Goal: Task Accomplishment & Management: Manage account settings

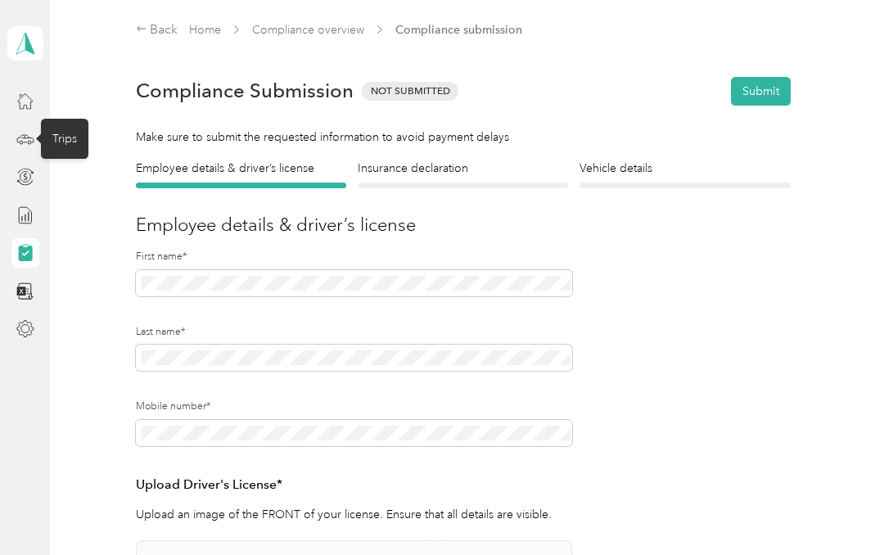
click at [31, 145] on icon at bounding box center [25, 139] width 18 height 18
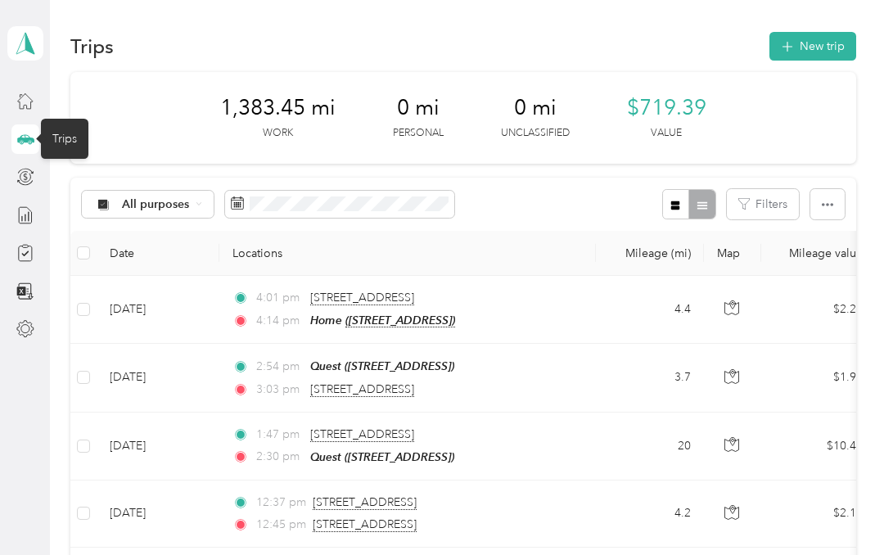
click at [681, 203] on icon "button" at bounding box center [674, 205] width 11 height 11
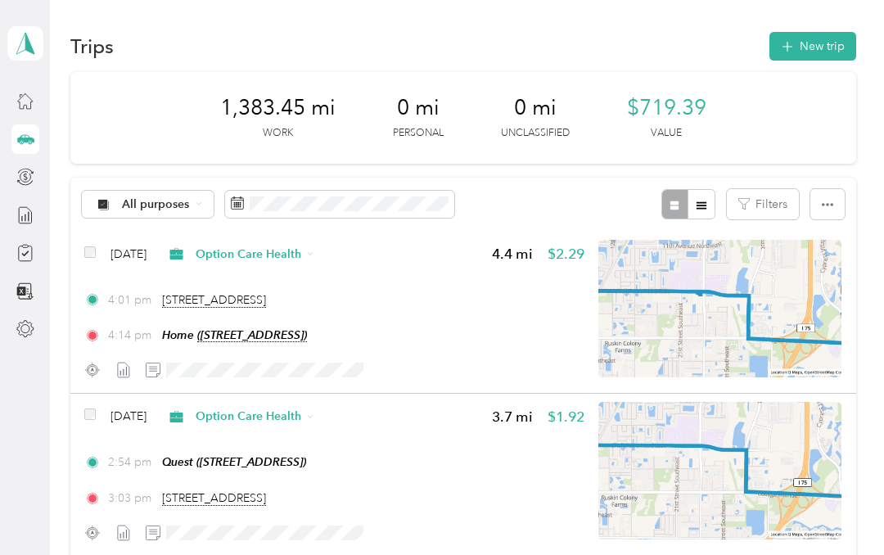
click at [833, 202] on icon "button" at bounding box center [827, 204] width 11 height 11
click at [833, 201] on icon "button" at bounding box center [827, 204] width 11 height 11
click at [833, 203] on icon "button" at bounding box center [827, 204] width 11 height 11
click at [791, 205] on button "Filters" at bounding box center [763, 204] width 72 height 30
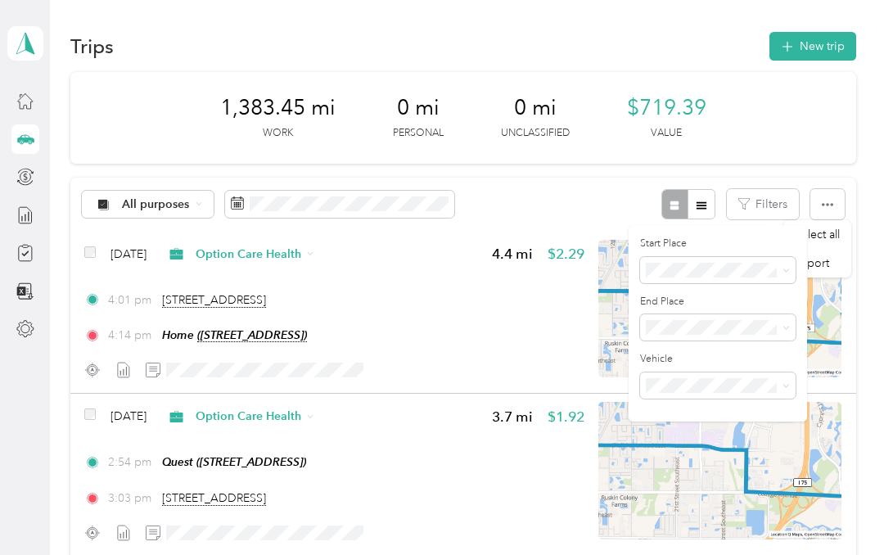
click at [567, 186] on div "All purposes Filters" at bounding box center [463, 204] width 786 height 53
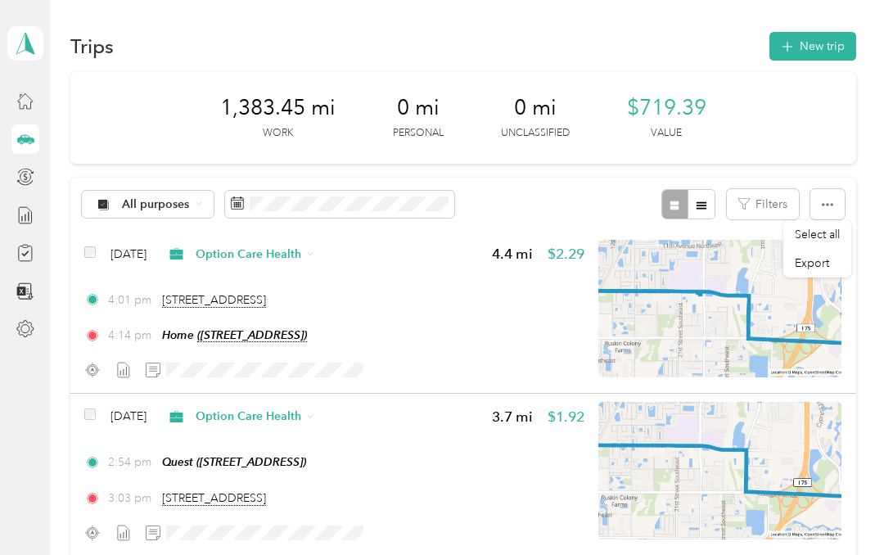
click at [238, 201] on icon at bounding box center [237, 202] width 13 height 13
click at [237, 198] on icon at bounding box center [237, 202] width 13 height 13
click at [201, 201] on icon at bounding box center [199, 204] width 7 height 7
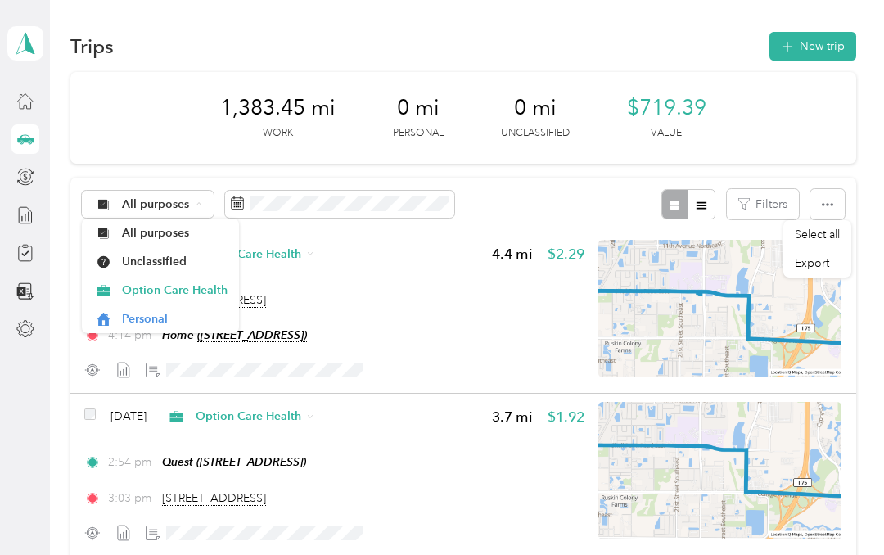
click at [210, 296] on span "Option Care Health" at bounding box center [175, 290] width 106 height 17
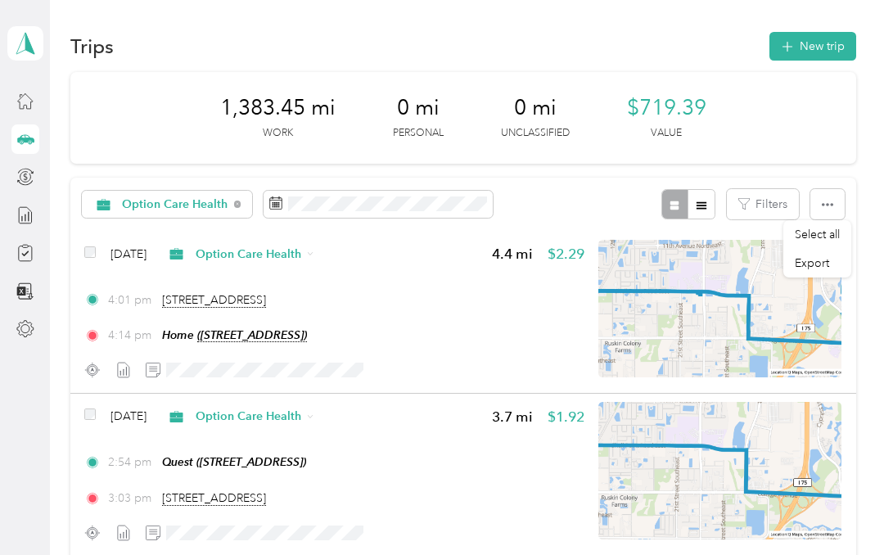
click at [275, 201] on icon at bounding box center [275, 202] width 13 height 13
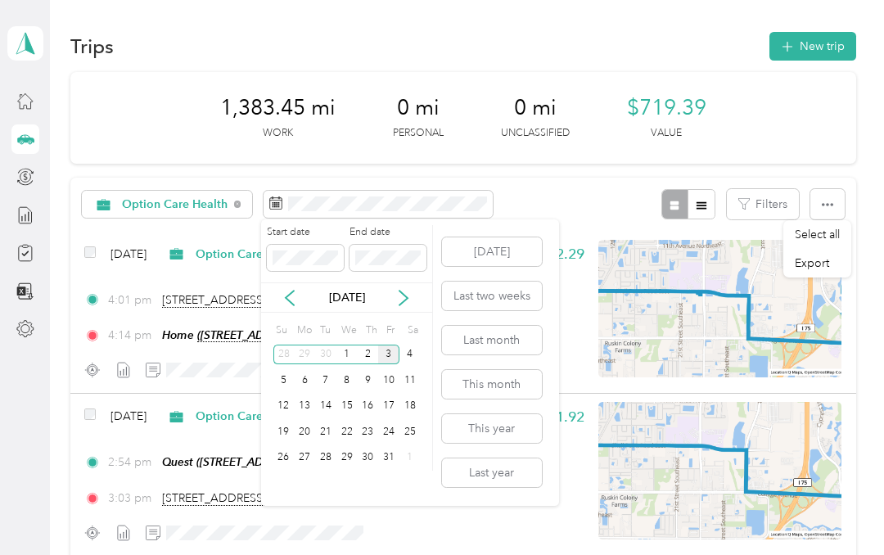
click at [291, 298] on icon at bounding box center [290, 298] width 16 height 16
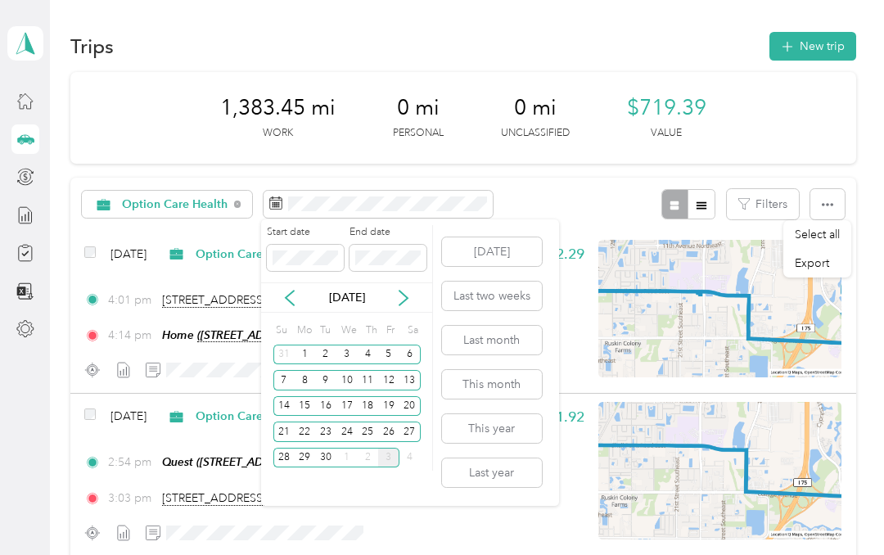
click at [286, 349] on div "31" at bounding box center [283, 355] width 21 height 20
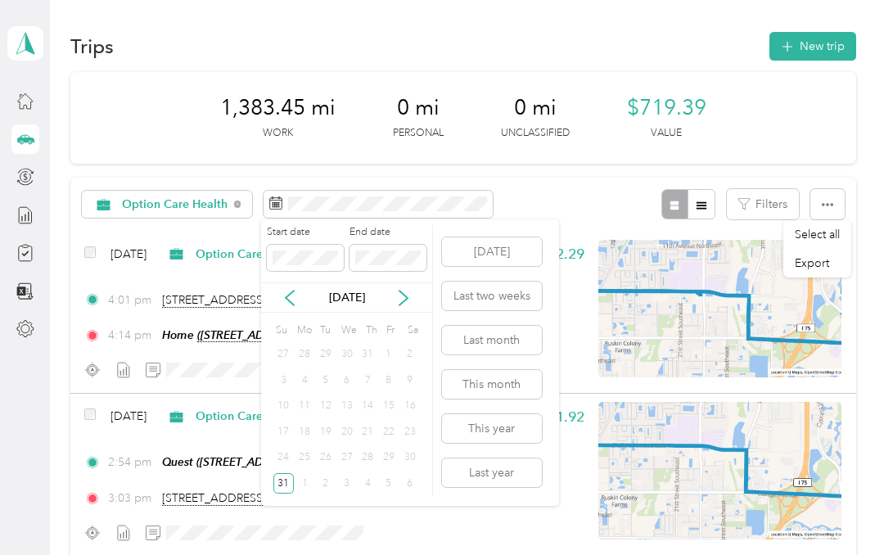
click at [407, 298] on icon at bounding box center [403, 298] width 8 height 15
click at [322, 458] on div "30" at bounding box center [325, 458] width 21 height 20
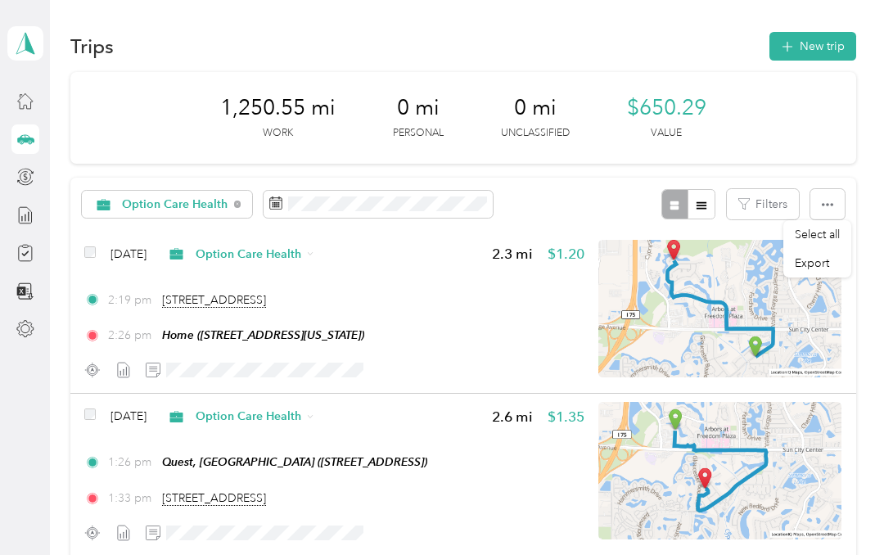
click at [824, 261] on span "Export" at bounding box center [812, 263] width 34 height 14
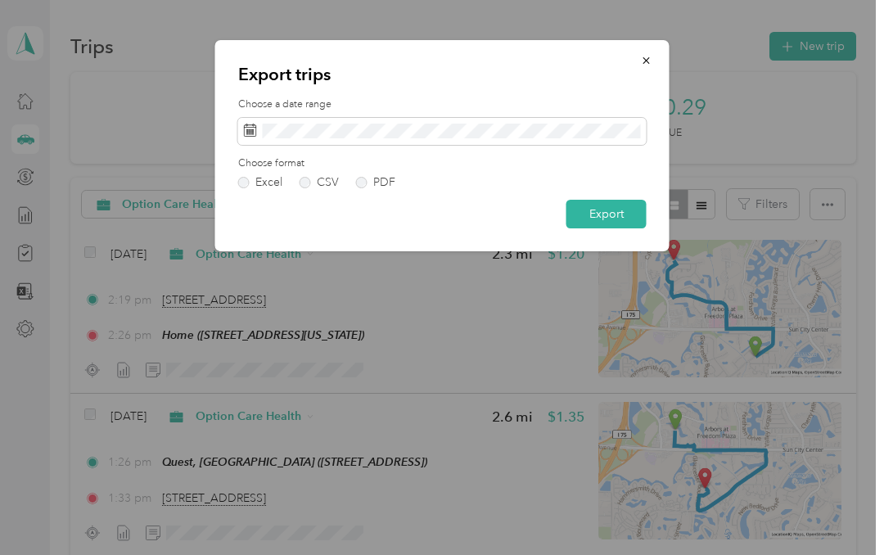
click at [649, 58] on icon "button" at bounding box center [645, 60] width 7 height 7
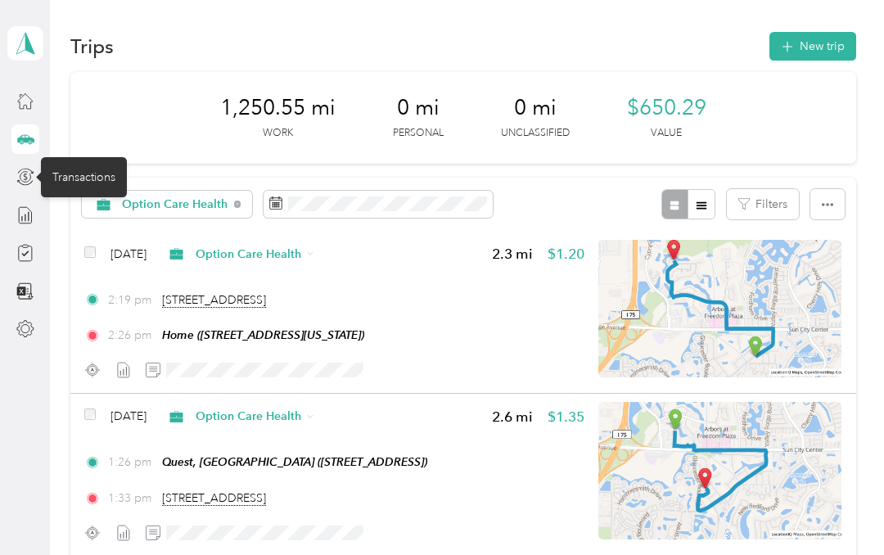
click at [32, 177] on icon at bounding box center [25, 177] width 18 height 18
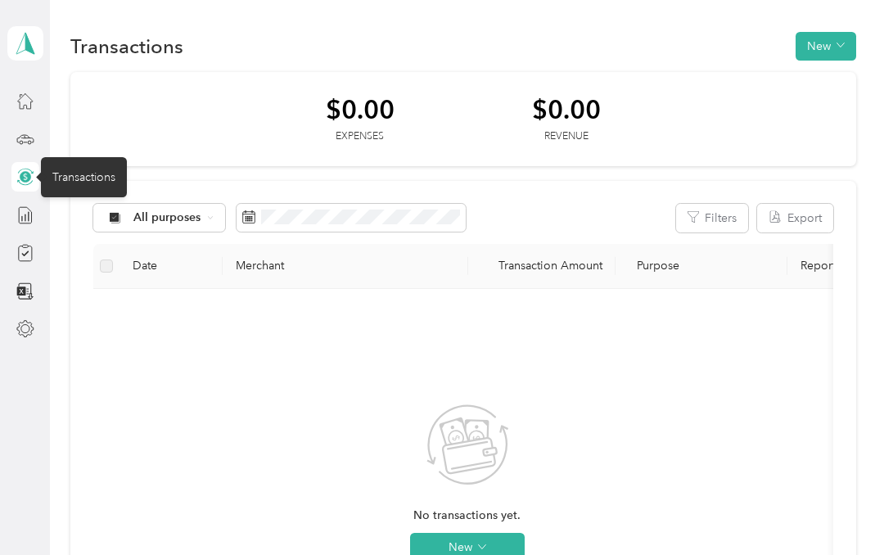
click at [256, 216] on span at bounding box center [351, 218] width 229 height 28
click at [198, 101] on div "$0.00 Expenses $0.00 Revenue" at bounding box center [463, 119] width 786 height 95
click at [33, 40] on icon at bounding box center [25, 43] width 25 height 23
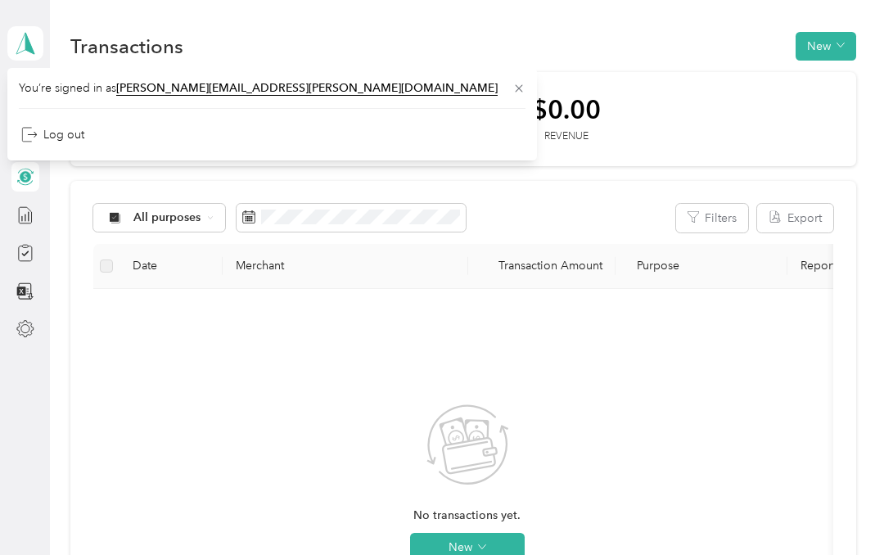
click at [746, 74] on div "$0.00 Expenses $0.00 Revenue" at bounding box center [463, 119] width 786 height 95
